Goal: Task Accomplishment & Management: Use online tool/utility

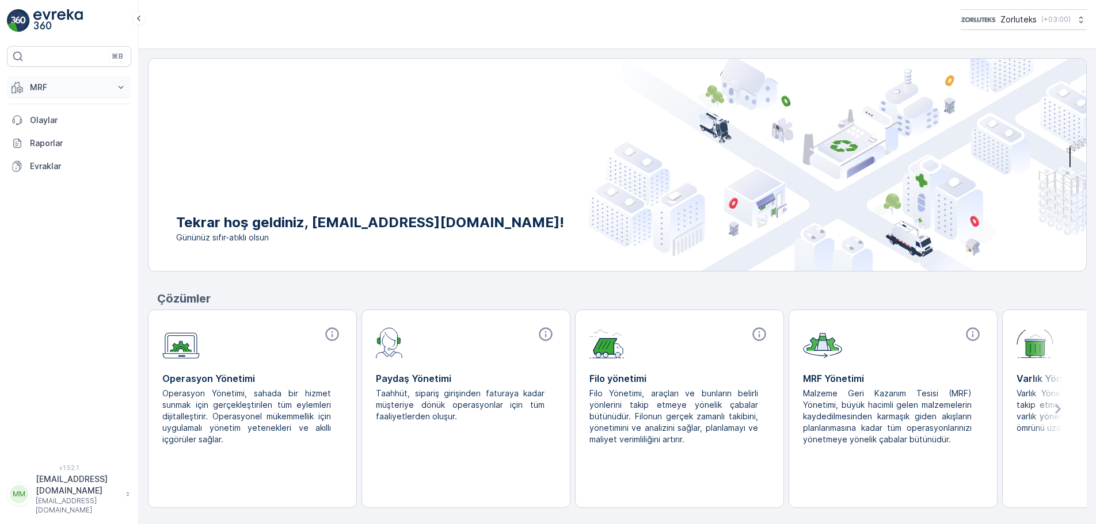
click at [120, 87] on icon at bounding box center [121, 87] width 5 height 3
click at [43, 121] on p "Gelen" at bounding box center [40, 123] width 23 height 12
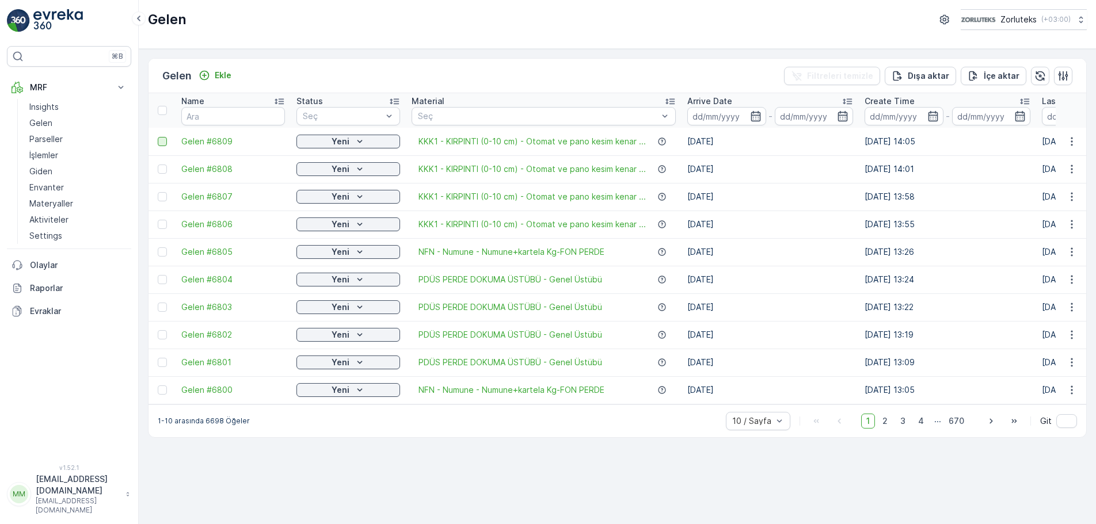
click at [165, 141] on div at bounding box center [162, 141] width 9 height 9
click at [158, 137] on input "checkbox" at bounding box center [158, 137] width 0 height 0
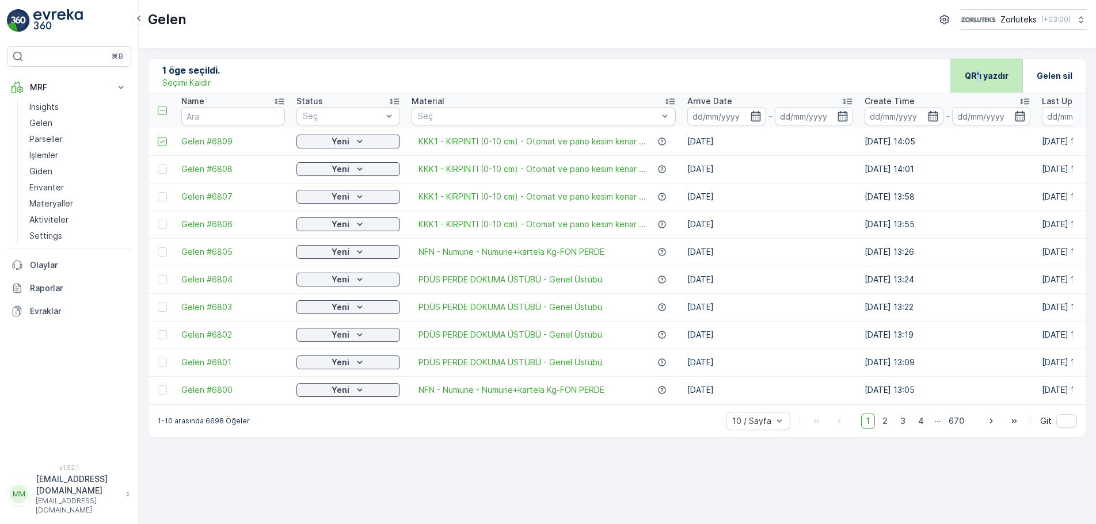
click at [979, 74] on p "QR'ı yazdır" at bounding box center [987, 76] width 44 height 12
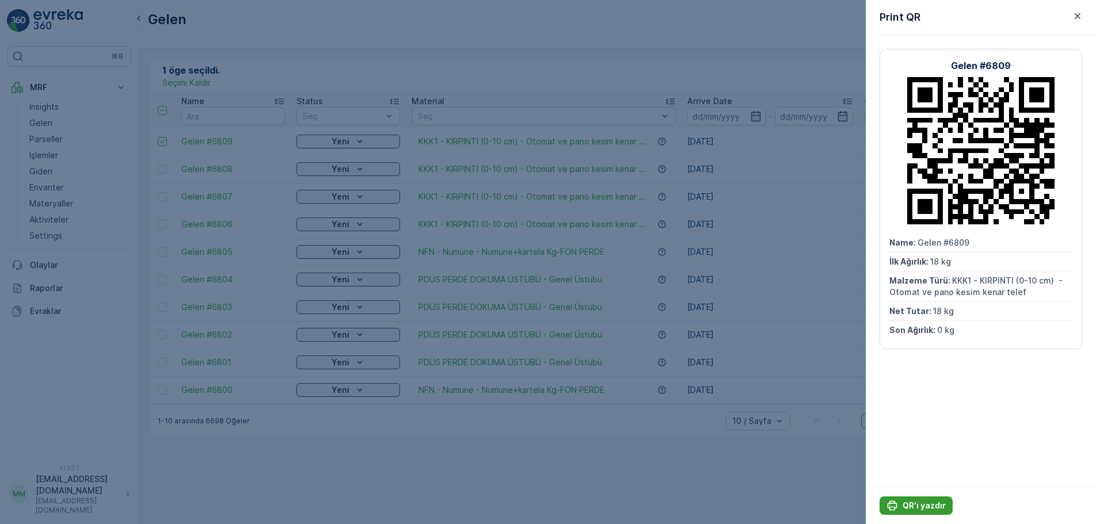
click at [901, 508] on div "QR'ı yazdır" at bounding box center [915, 506] width 59 height 12
click at [1076, 17] on icon "button" at bounding box center [1078, 16] width 6 height 6
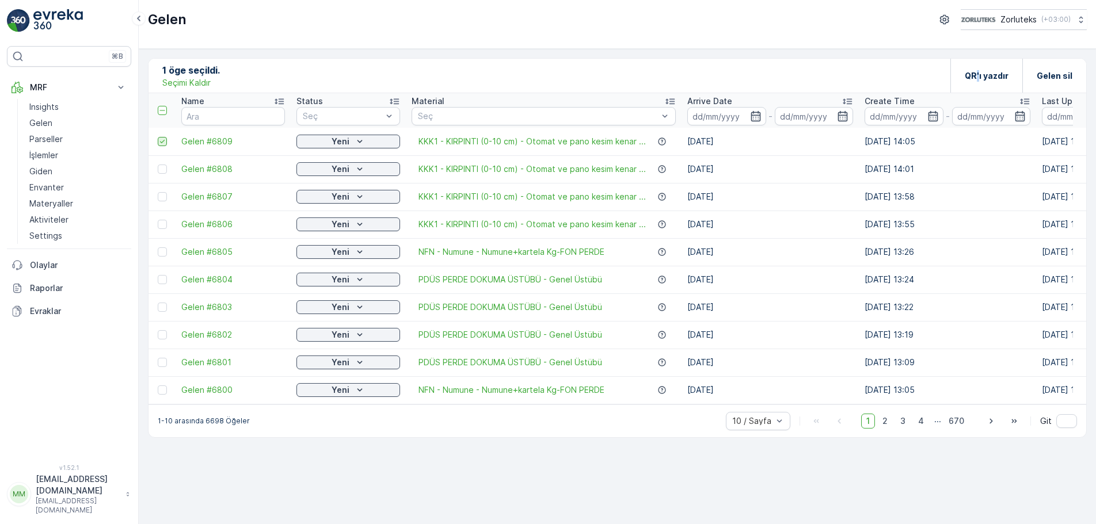
click at [162, 142] on icon at bounding box center [162, 142] width 8 height 8
click at [158, 137] on input "checkbox" at bounding box center [158, 137] width 0 height 0
